Goal: Task Accomplishment & Management: Use online tool/utility

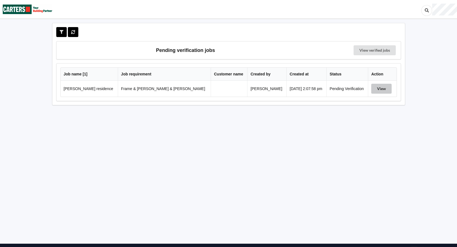
click at [371, 87] on button "View" at bounding box center [381, 89] width 20 height 10
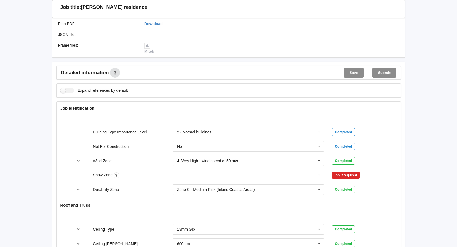
scroll to position [221, 0]
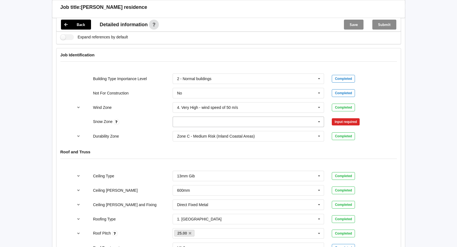
click at [320, 117] on icon at bounding box center [319, 122] width 8 height 10
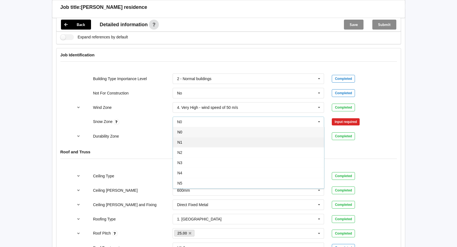
click at [185, 137] on div "N1" at bounding box center [248, 142] width 151 height 10
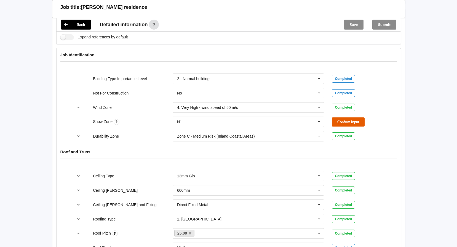
click at [354, 117] on button "Confirm input" at bounding box center [348, 121] width 33 height 9
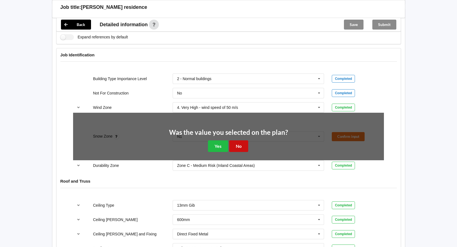
click at [246, 141] on button "No" at bounding box center [238, 145] width 19 height 11
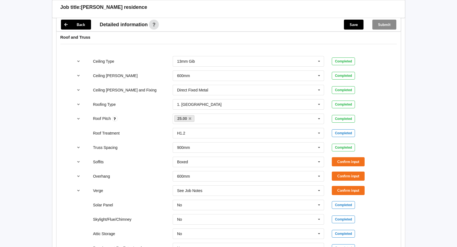
scroll to position [359, 0]
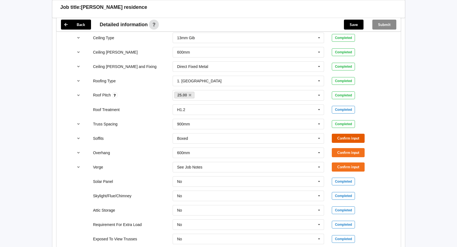
click at [345, 134] on button "Confirm input" at bounding box center [348, 138] width 33 height 9
click at [344, 148] on button "Confirm input" at bounding box center [348, 152] width 33 height 9
click at [345, 162] on button "Confirm input" at bounding box center [348, 166] width 33 height 9
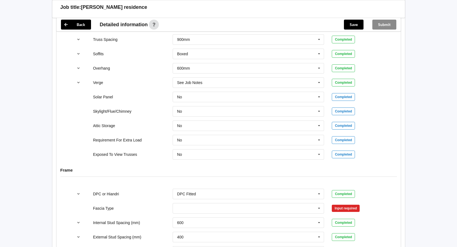
scroll to position [469, 0]
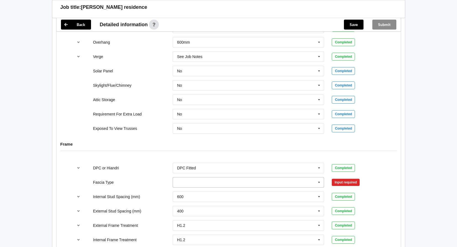
click at [318, 177] on icon at bounding box center [319, 182] width 8 height 10
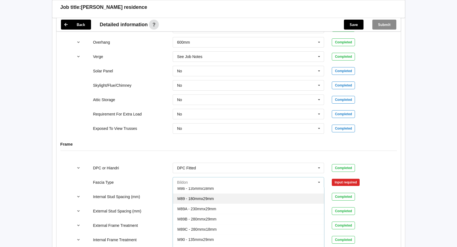
scroll to position [28, 0]
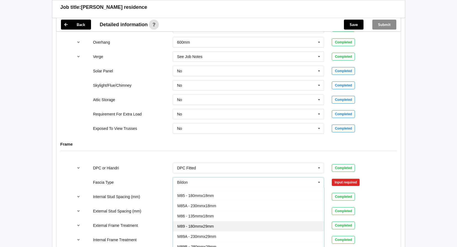
click at [201, 224] on span "M89 - 180mmx29mm" at bounding box center [195, 226] width 36 height 4
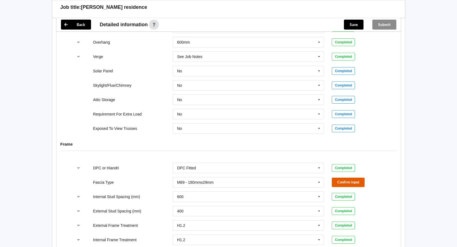
click at [341, 177] on button "Confirm input" at bounding box center [348, 181] width 33 height 9
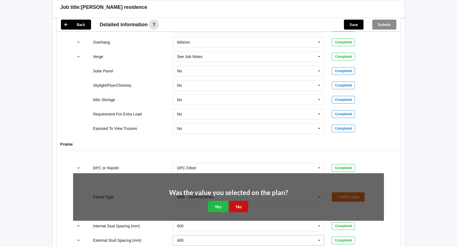
click at [240, 201] on button "No" at bounding box center [238, 206] width 19 height 11
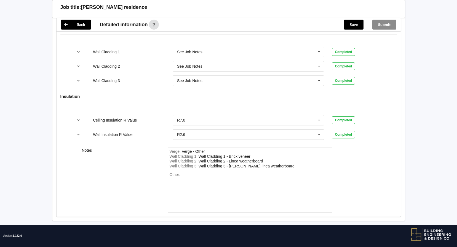
scroll to position [683, 0]
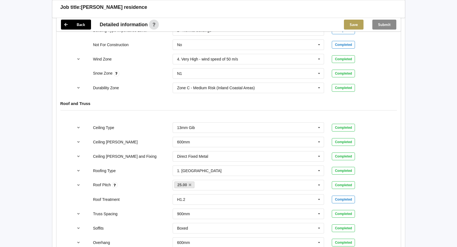
click at [358, 23] on button "Save" at bounding box center [354, 25] width 20 height 10
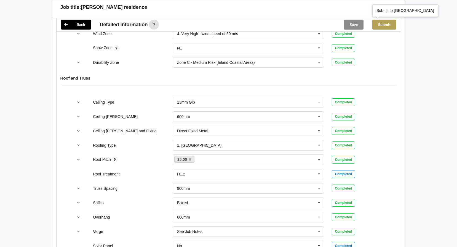
click at [385, 25] on button "Submit" at bounding box center [384, 25] width 24 height 10
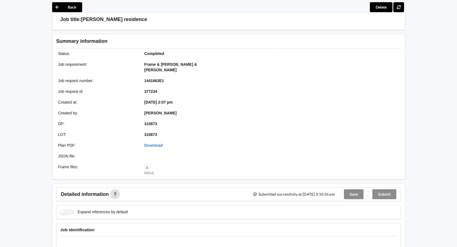
scroll to position [0, 0]
